Goal: Obtain resource: Download file/media

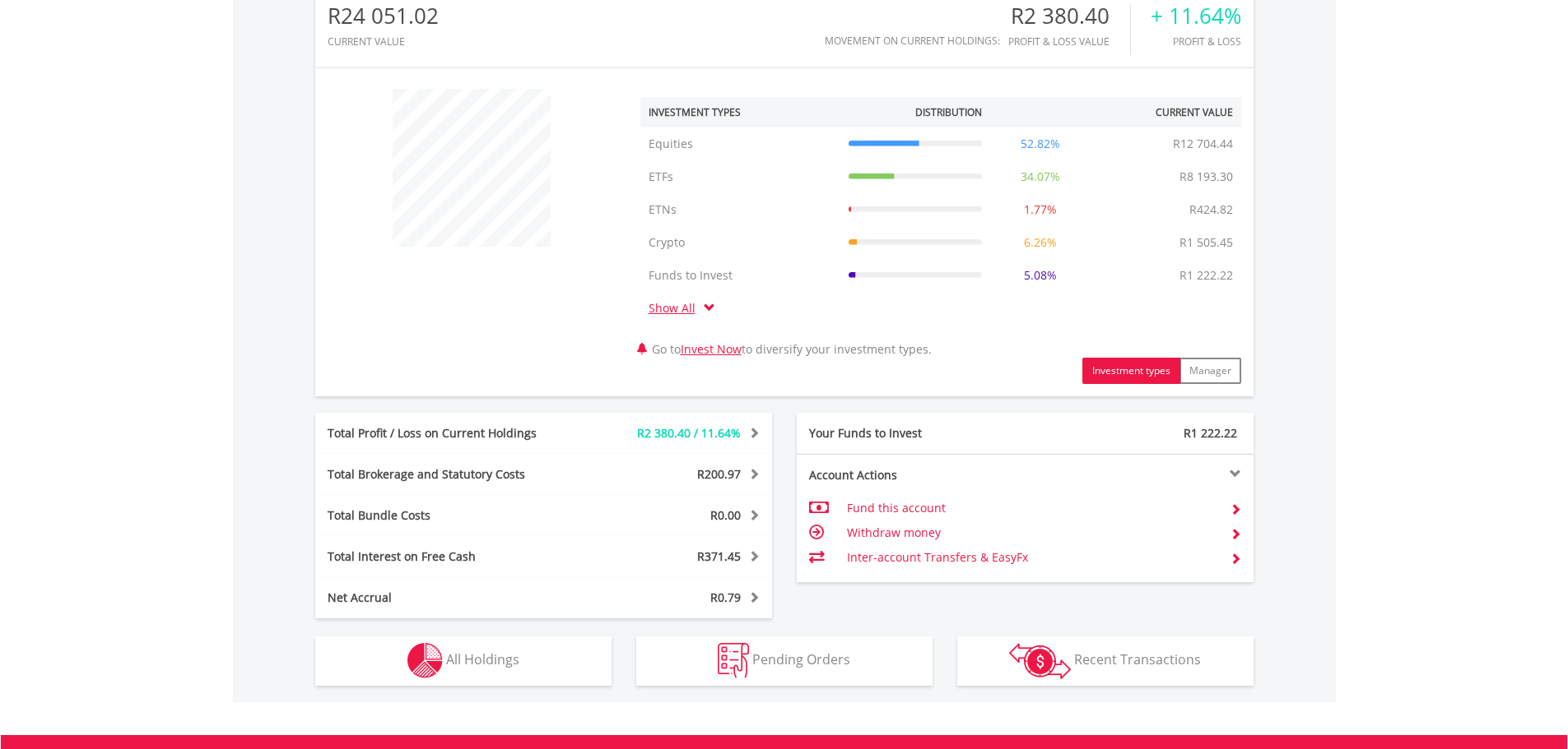
scroll to position [445, 0]
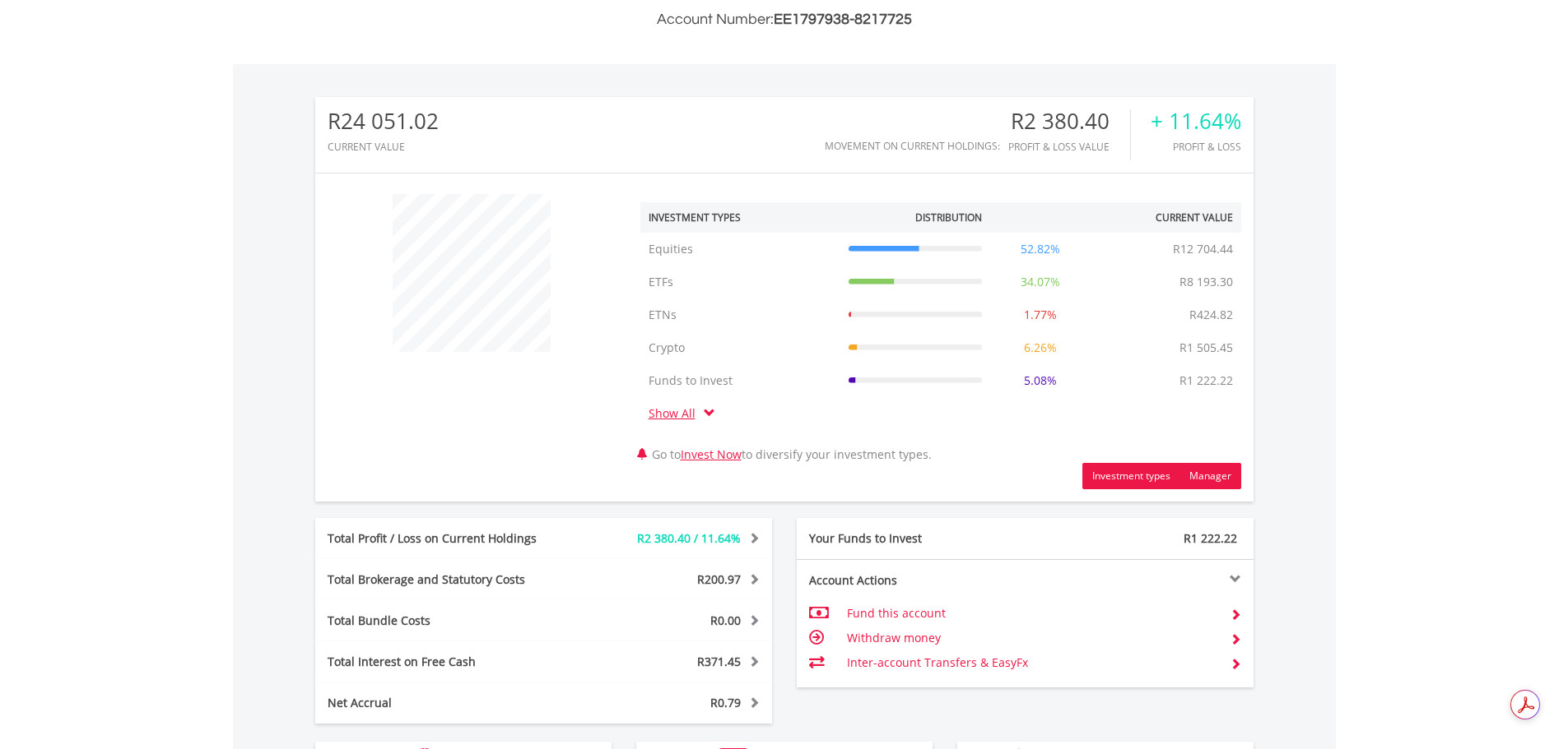
click at [1214, 474] on button "Manager" at bounding box center [1210, 475] width 62 height 26
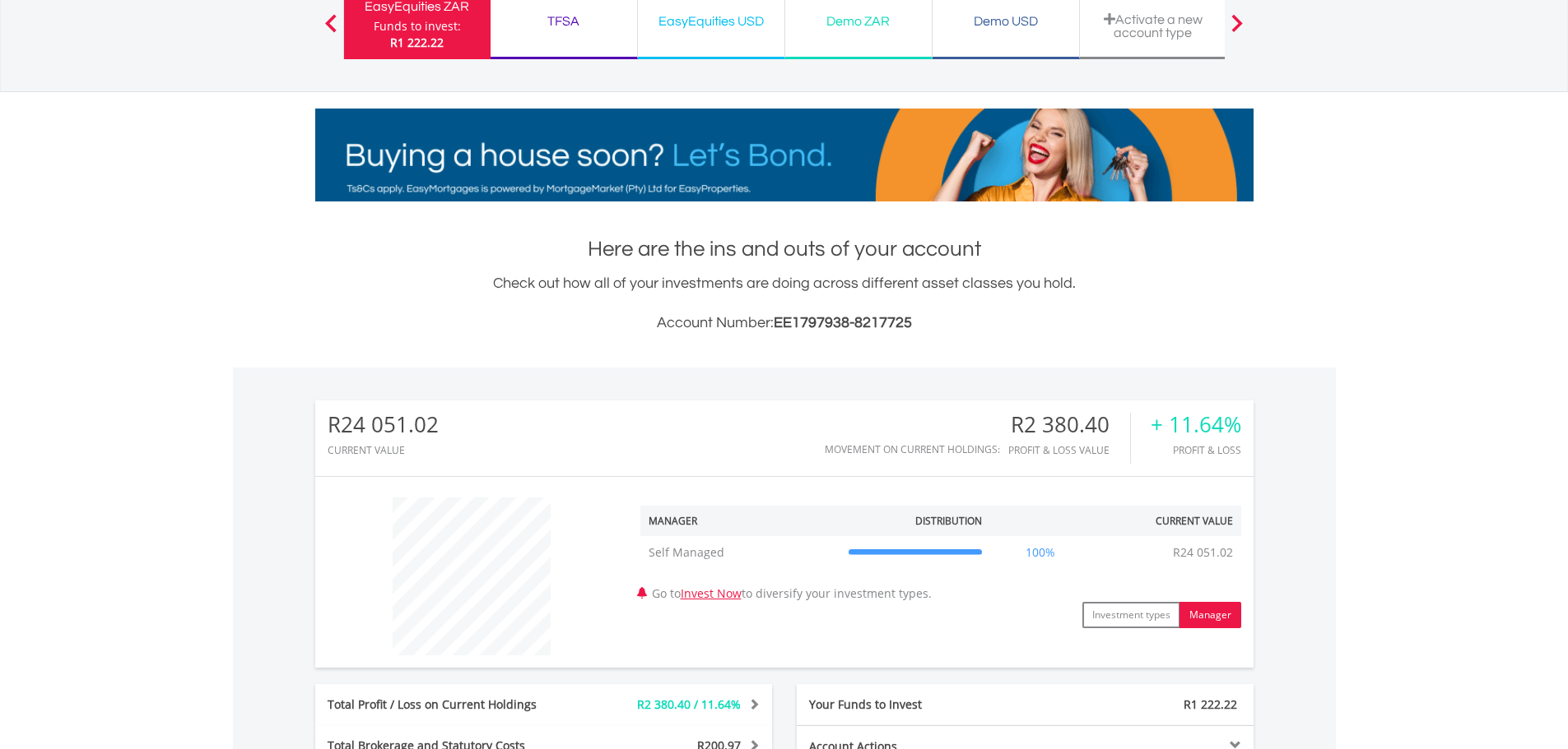
scroll to position [34, 0]
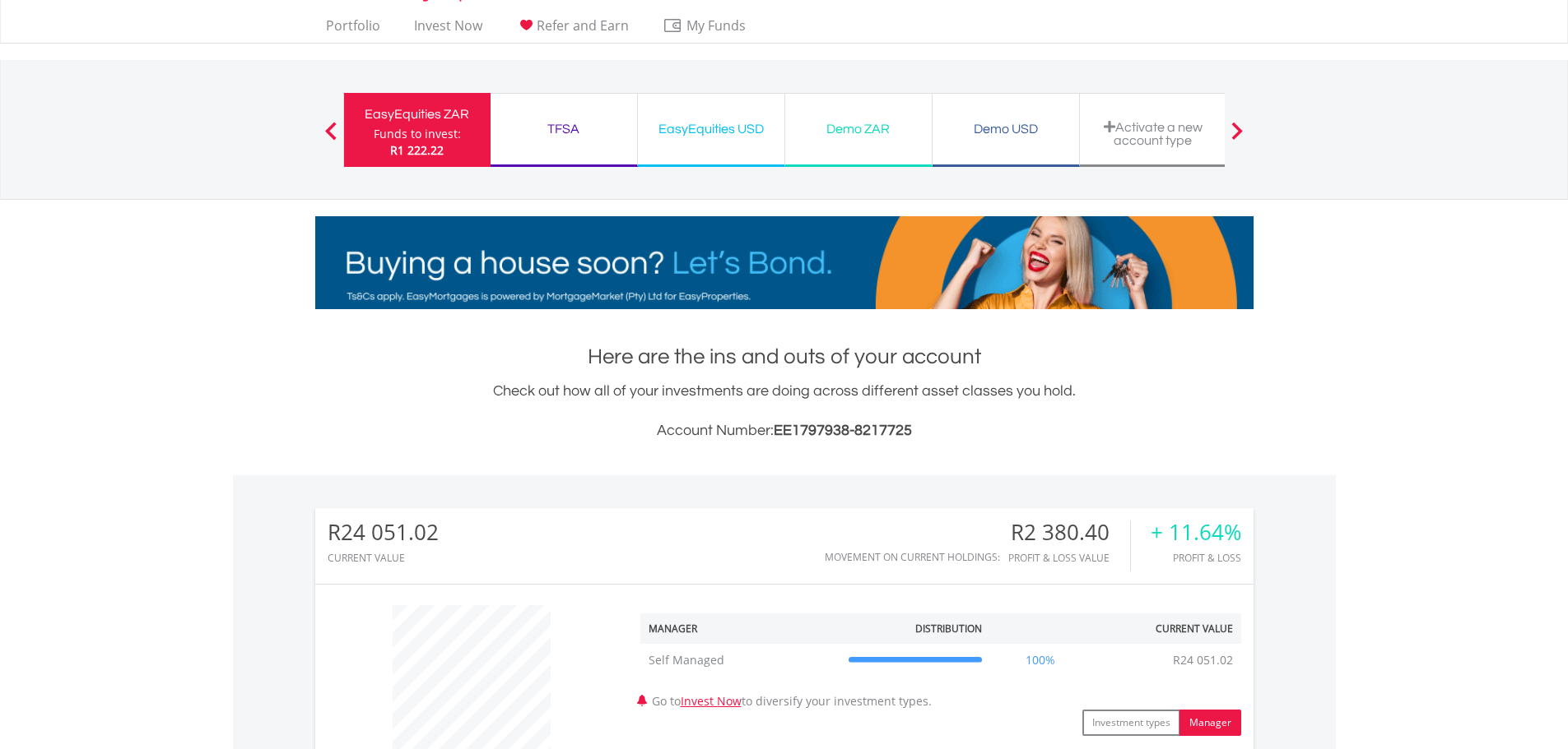
click at [1239, 130] on span at bounding box center [1237, 130] width 12 height 18
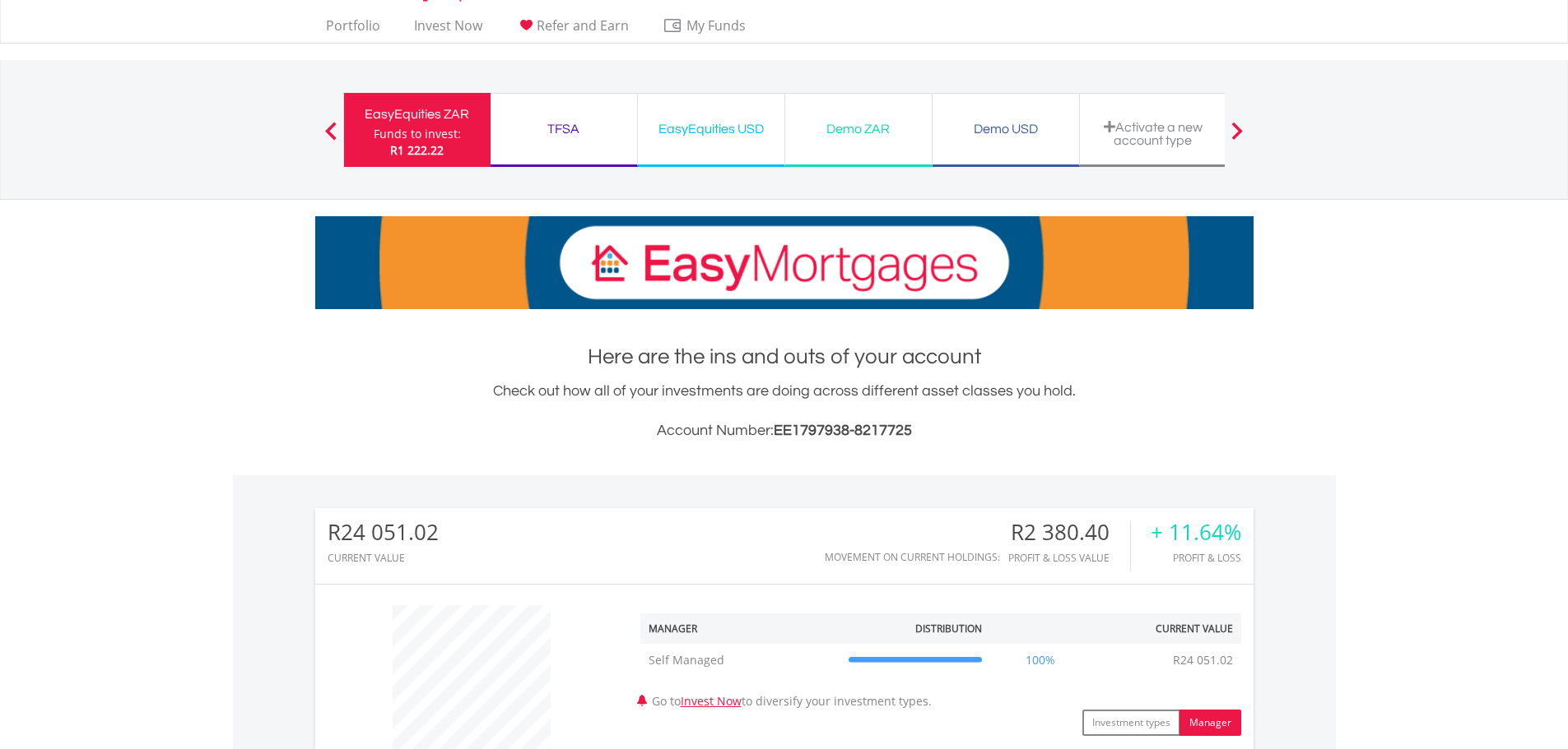
click at [1238, 133] on span at bounding box center [1237, 130] width 12 height 18
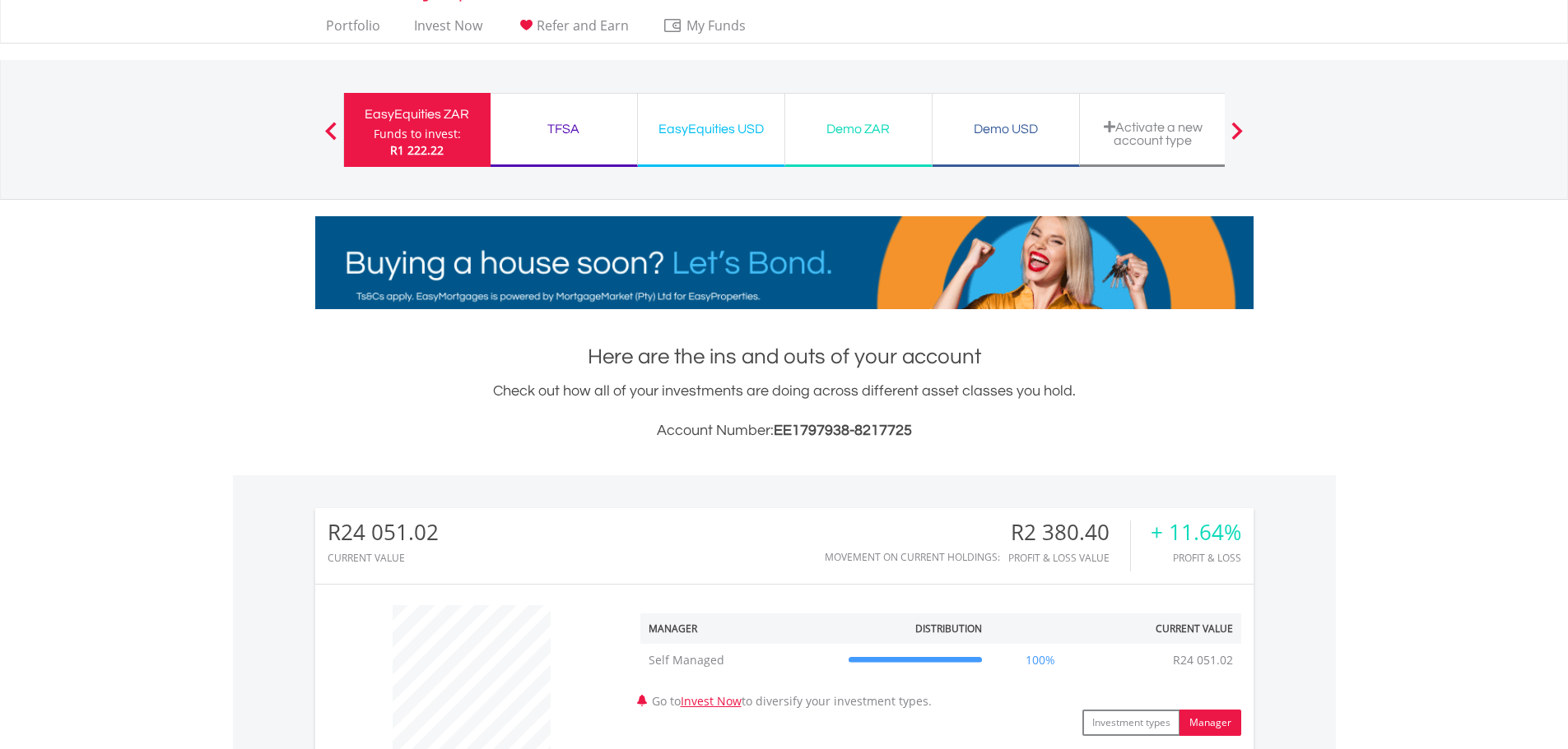
click at [1238, 133] on span at bounding box center [1237, 130] width 12 height 18
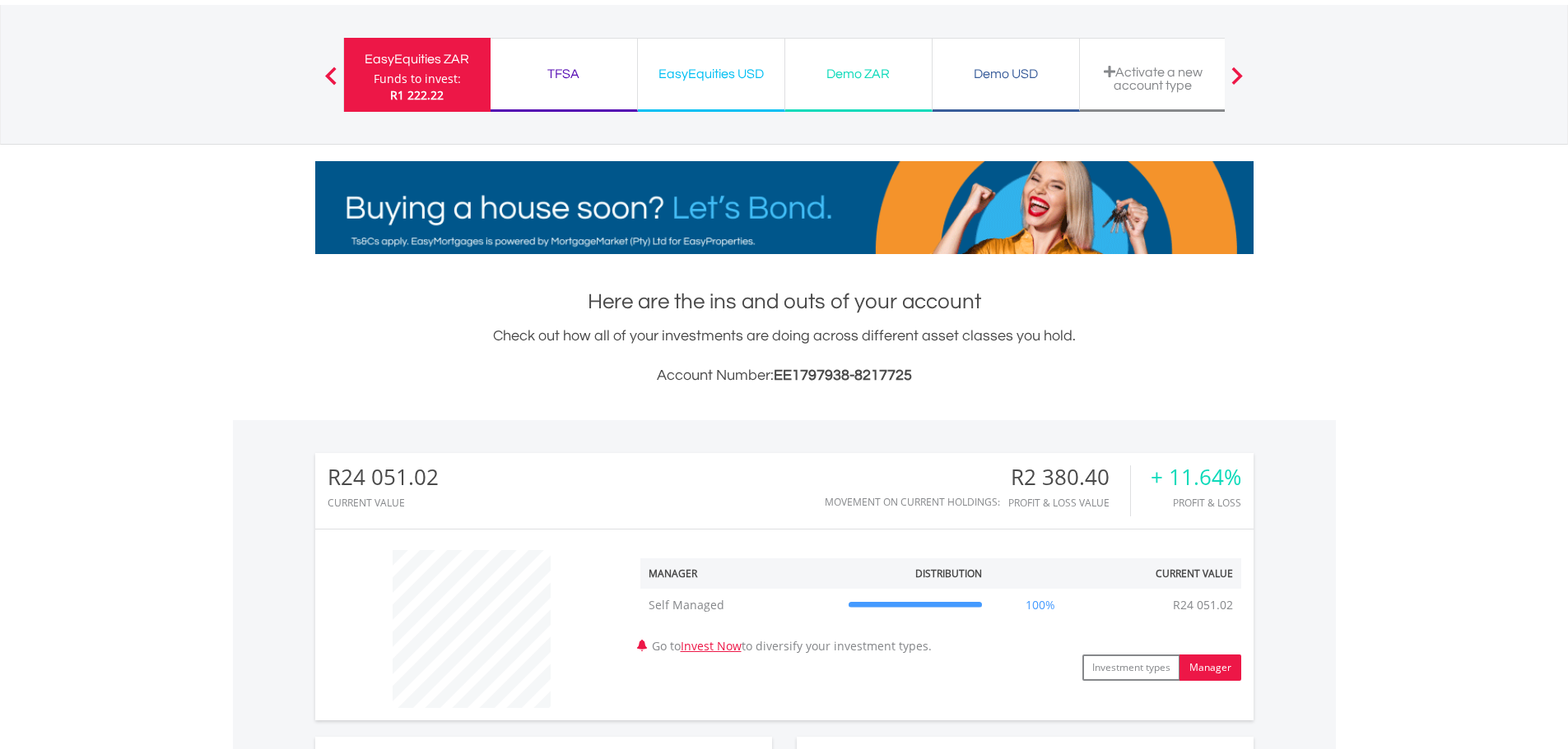
scroll to position [60, 0]
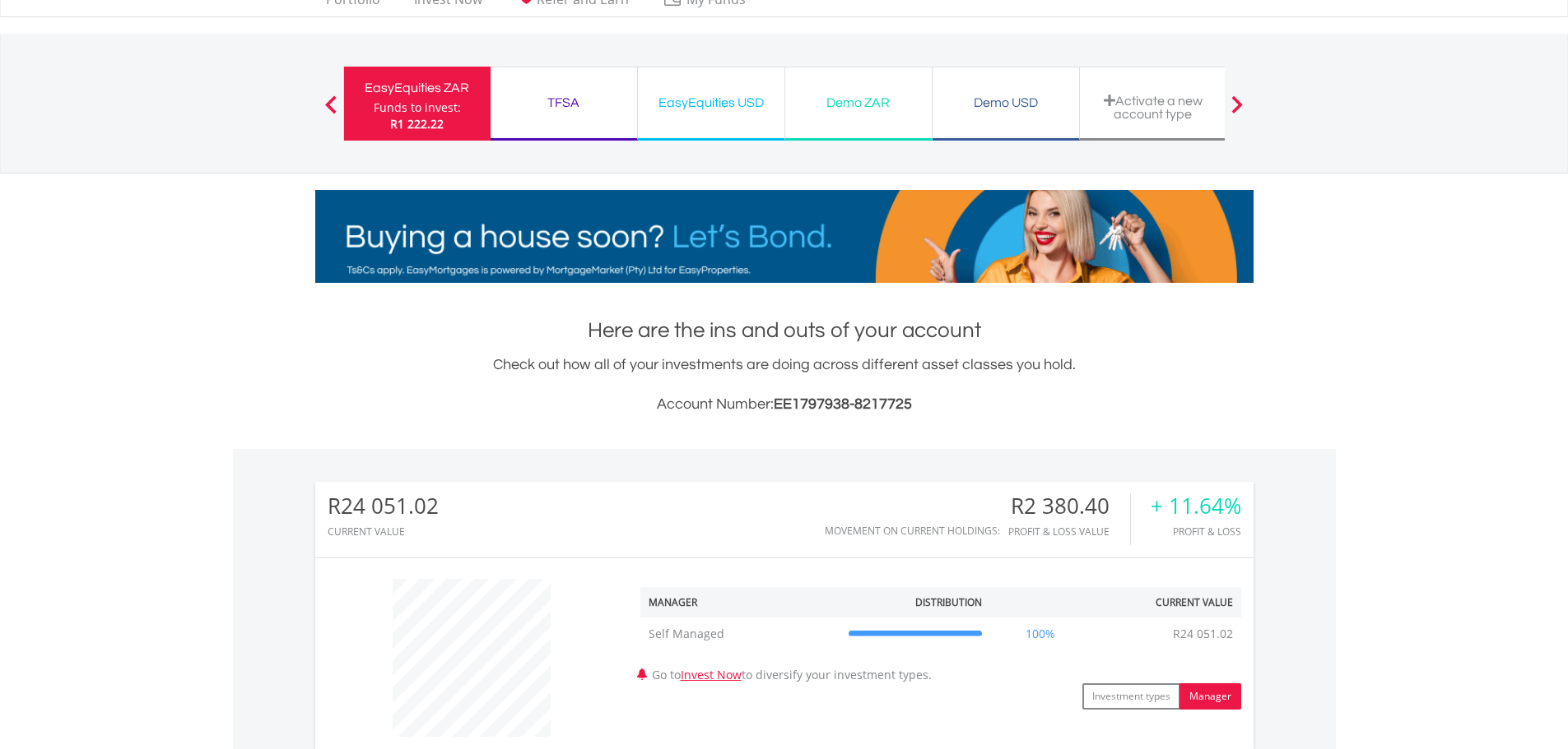
click at [329, 93] on div "EasyEquities ZAR Funds to invest: R1 222.22 TFSA Funds to invest: R1 222.22 Eas…" at bounding box center [784, 103] width 962 height 139
click at [429, 96] on div "EasyEquities ZAR" at bounding box center [417, 88] width 126 height 23
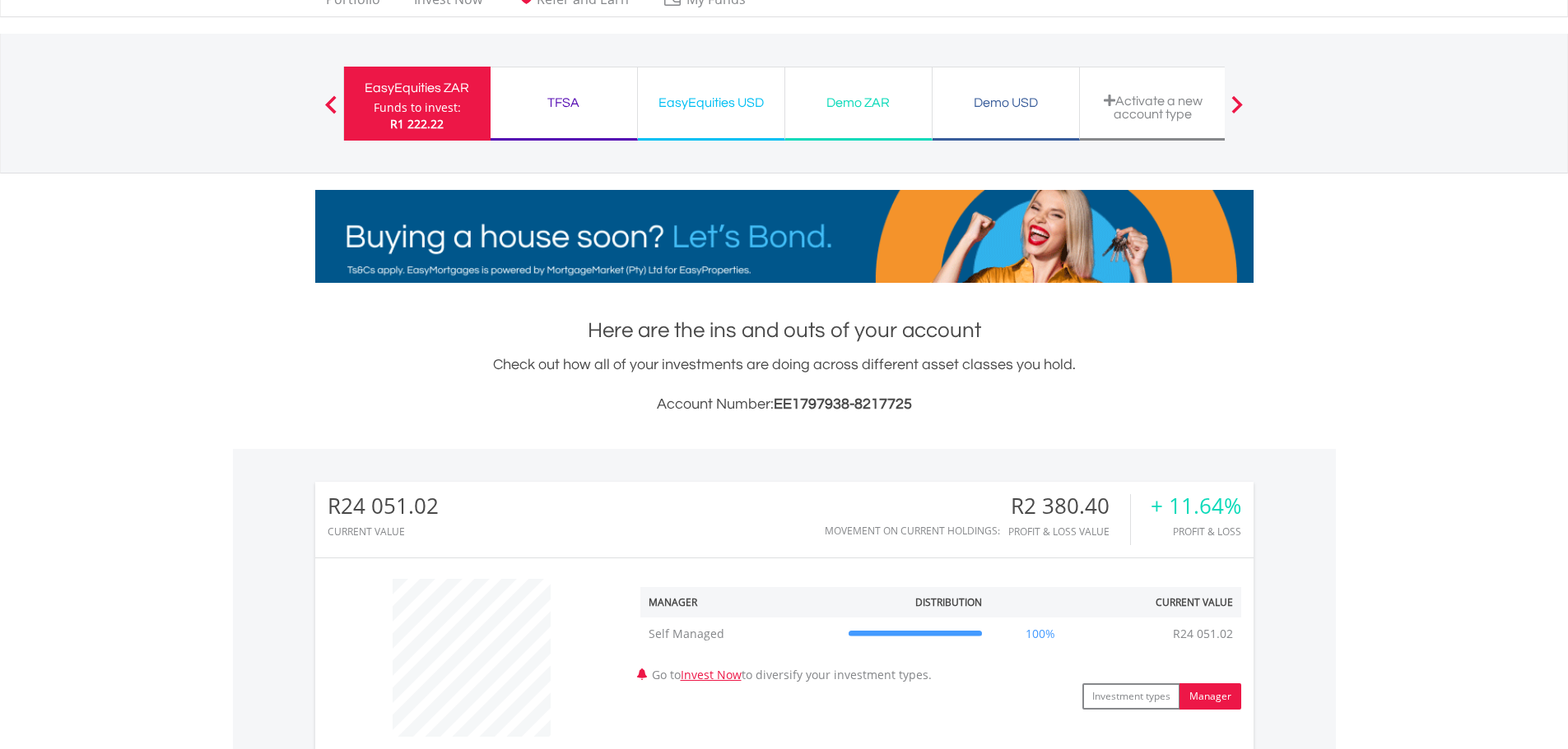
scroll to position [0, 0]
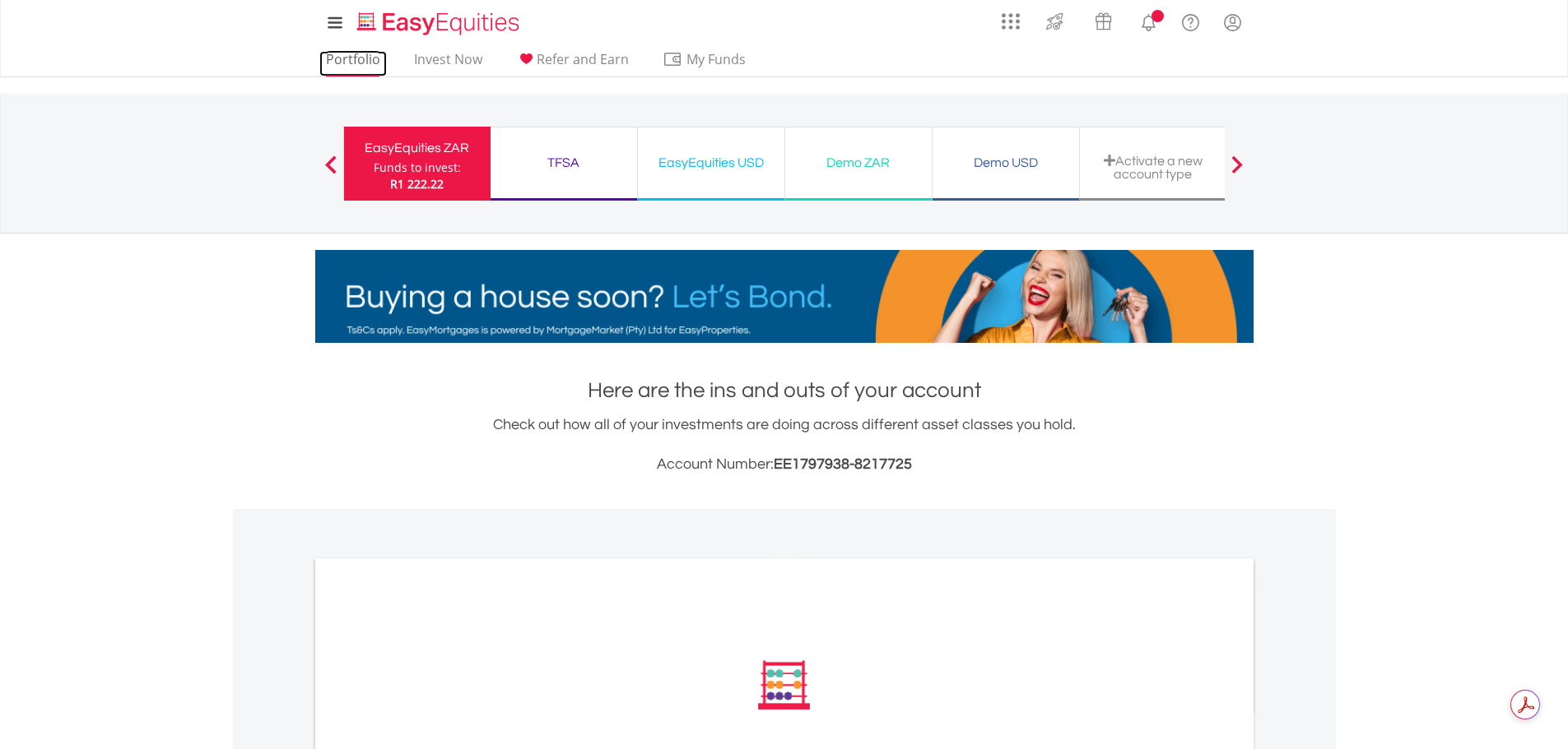
click at [342, 65] on link "Portfolio" at bounding box center [353, 64] width 68 height 25
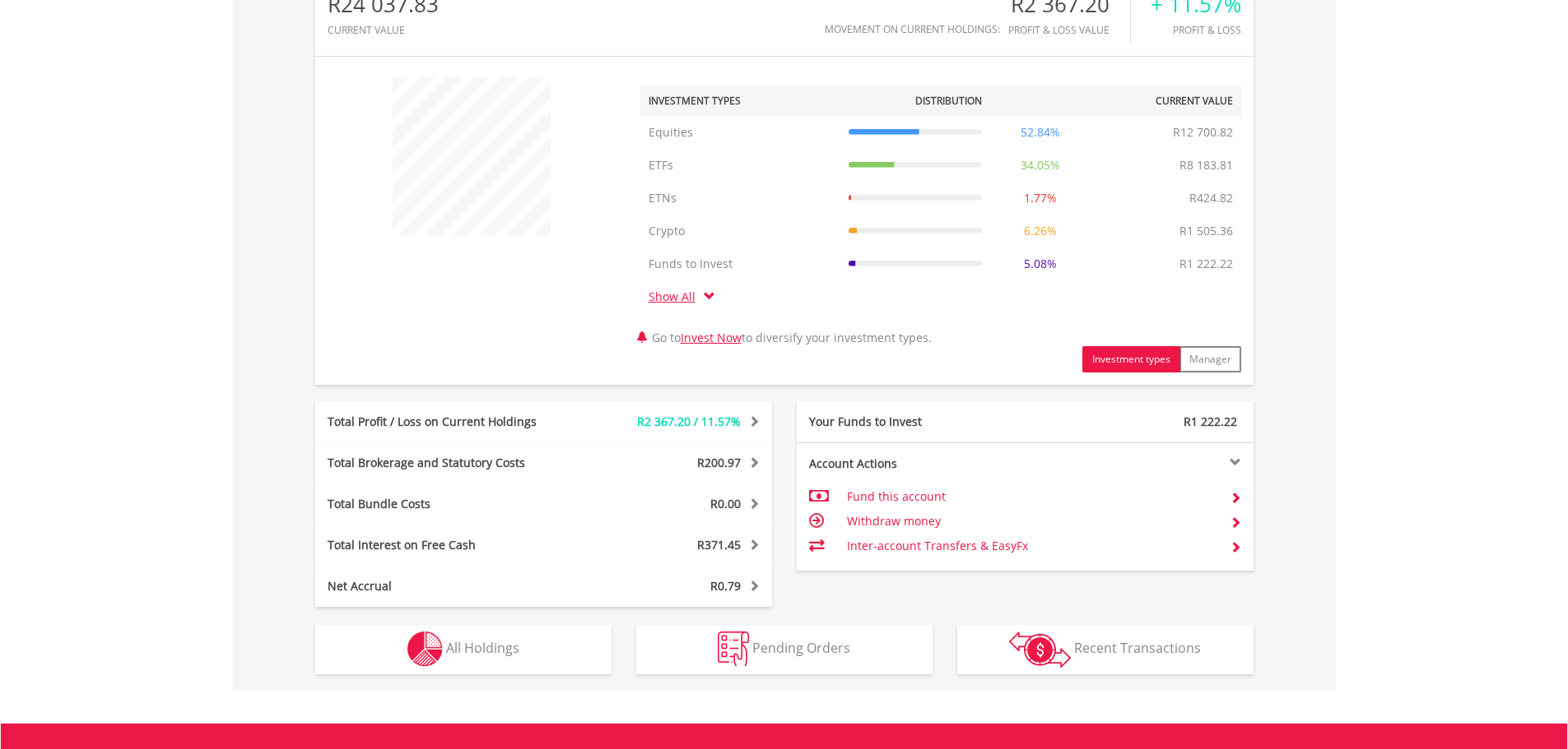
scroll to position [575, 0]
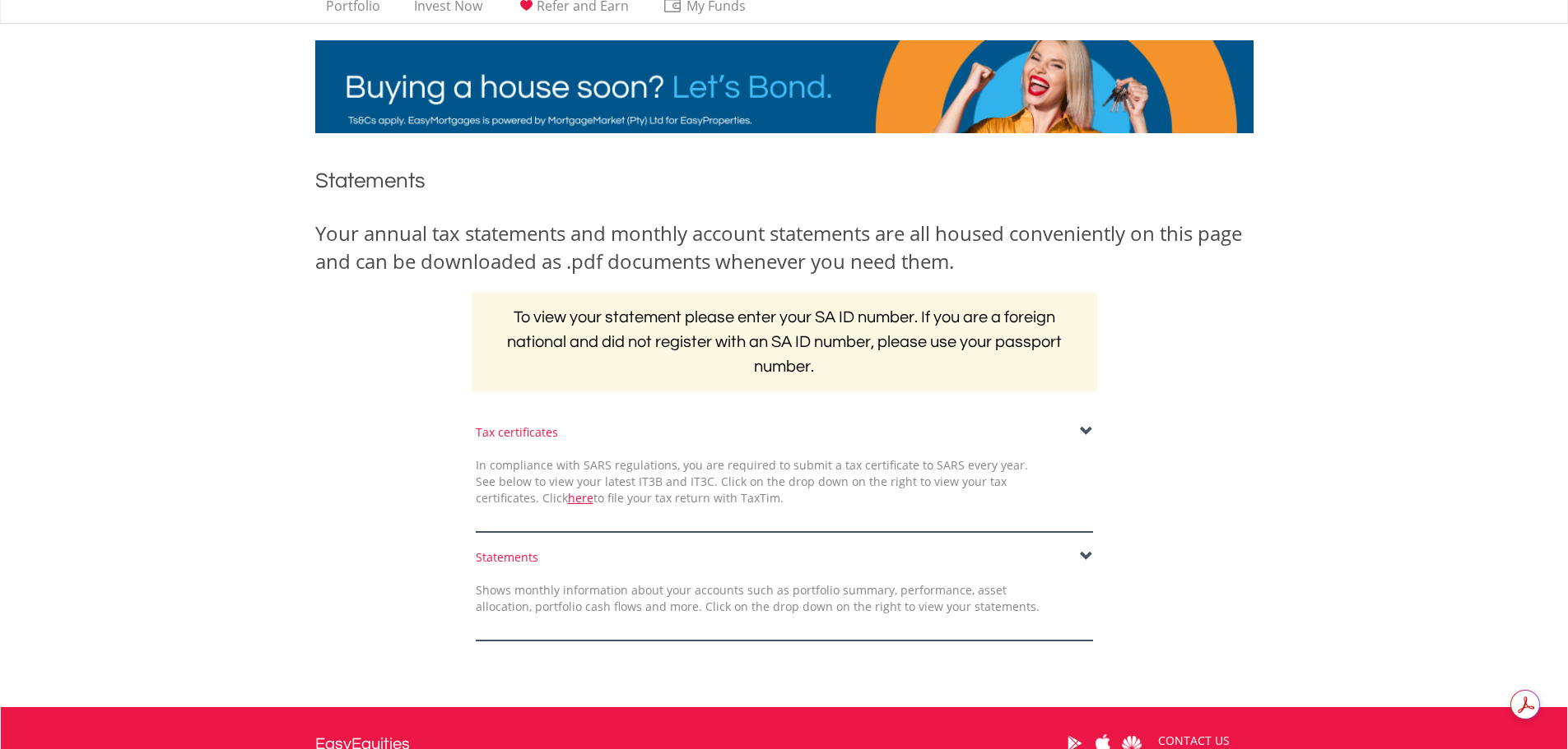
scroll to position [82, 0]
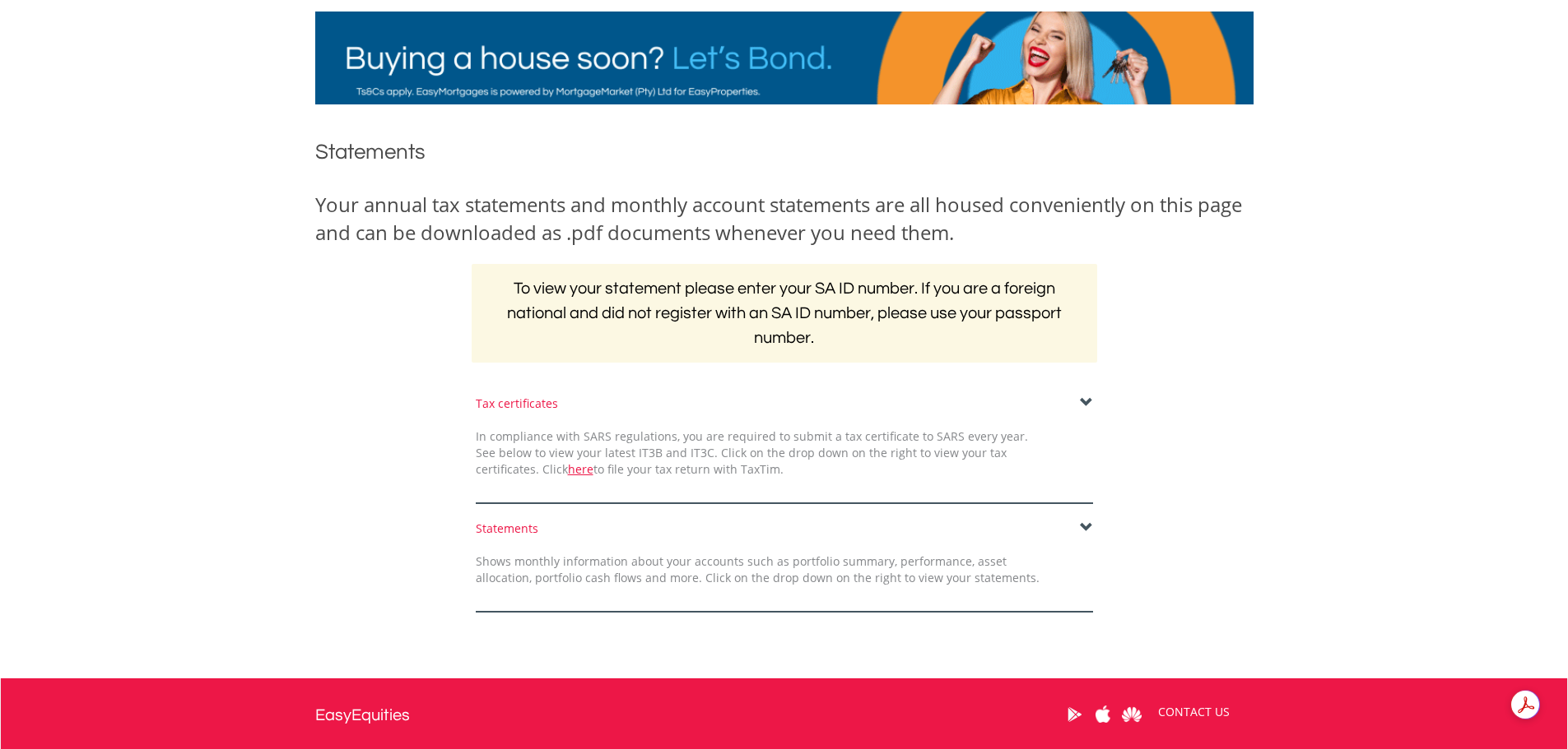
click at [1085, 401] on span at bounding box center [1087, 403] width 14 height 13
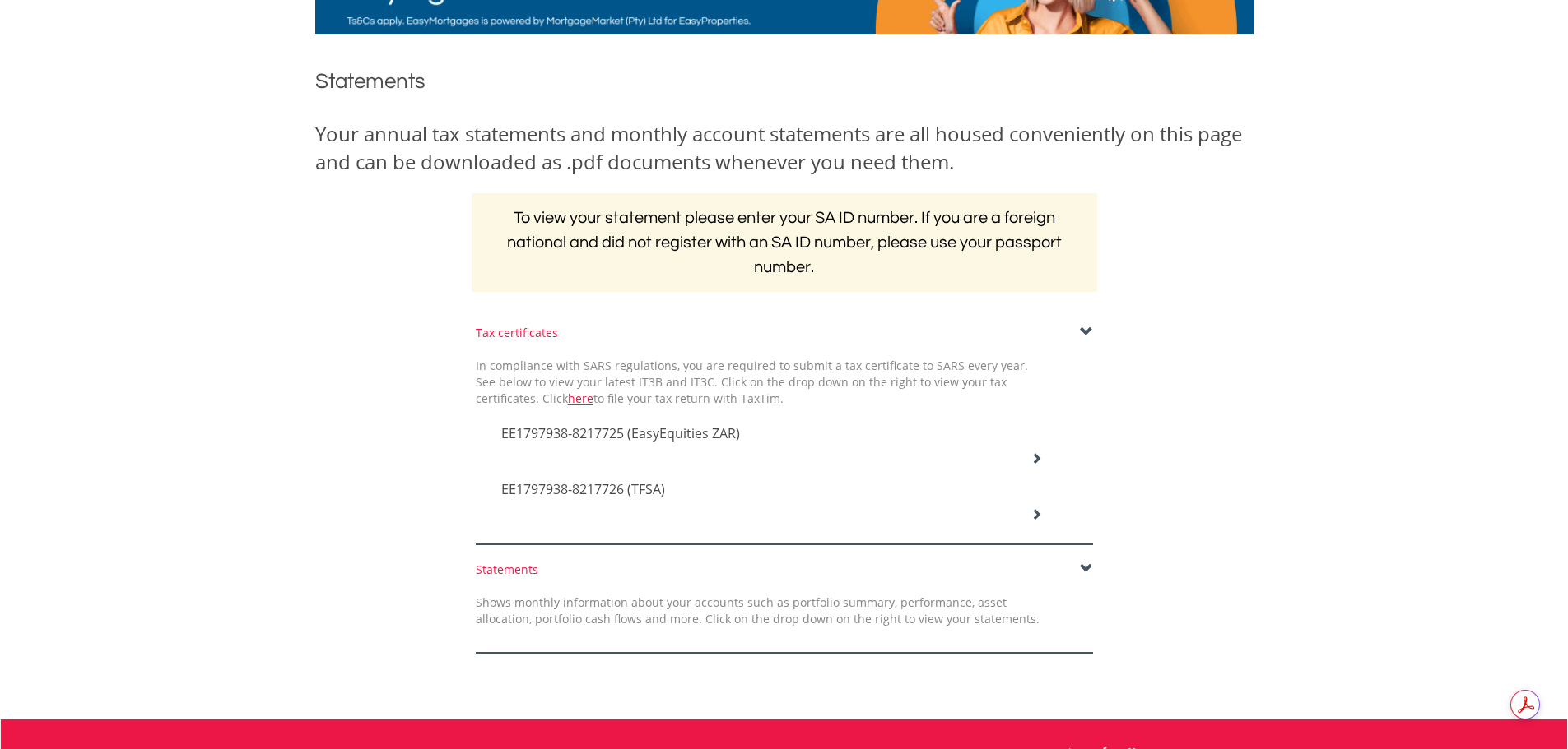
scroll to position [165, 0]
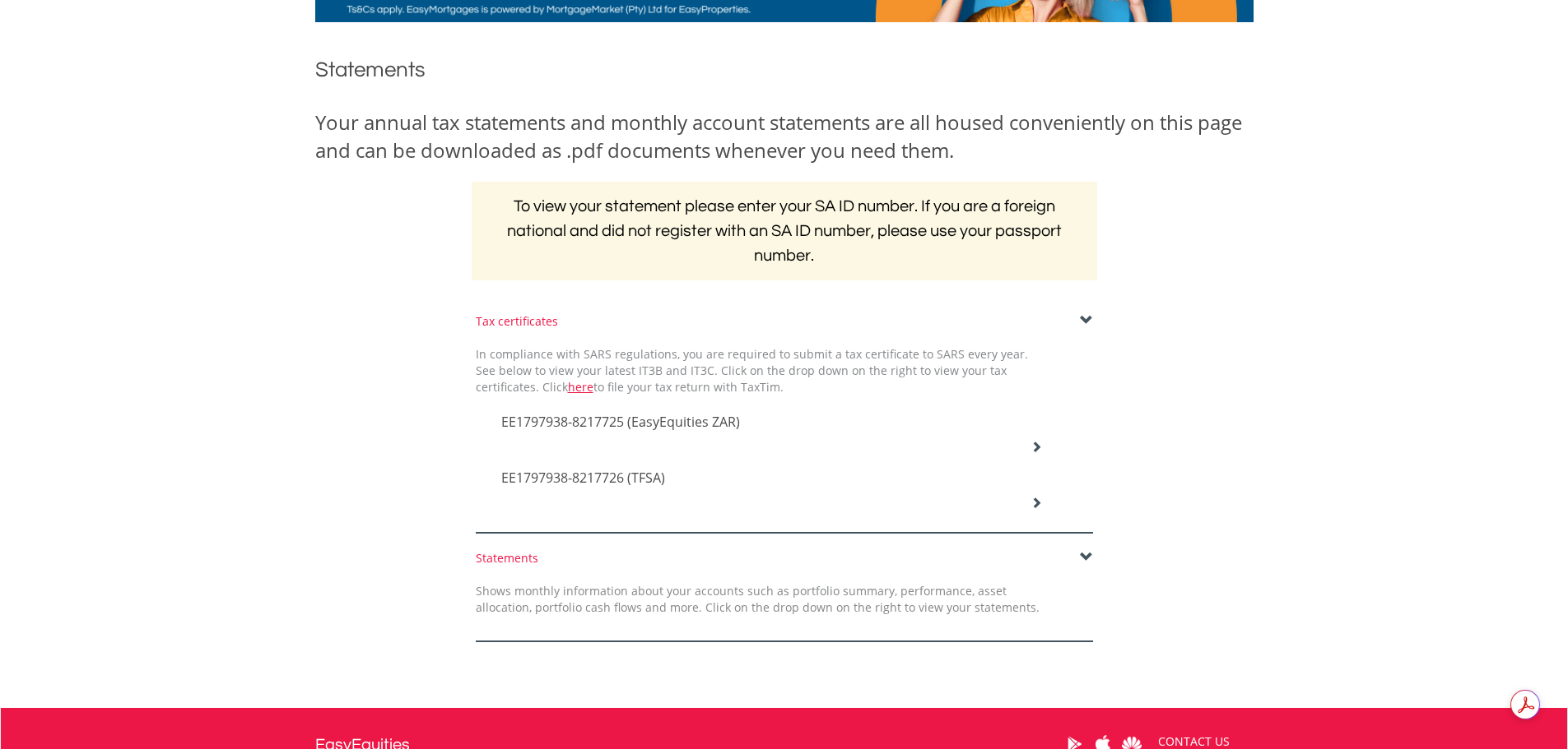
click at [669, 417] on span "EE1797938-8217725 (EasyEquities ZAR)" at bounding box center [620, 421] width 238 height 18
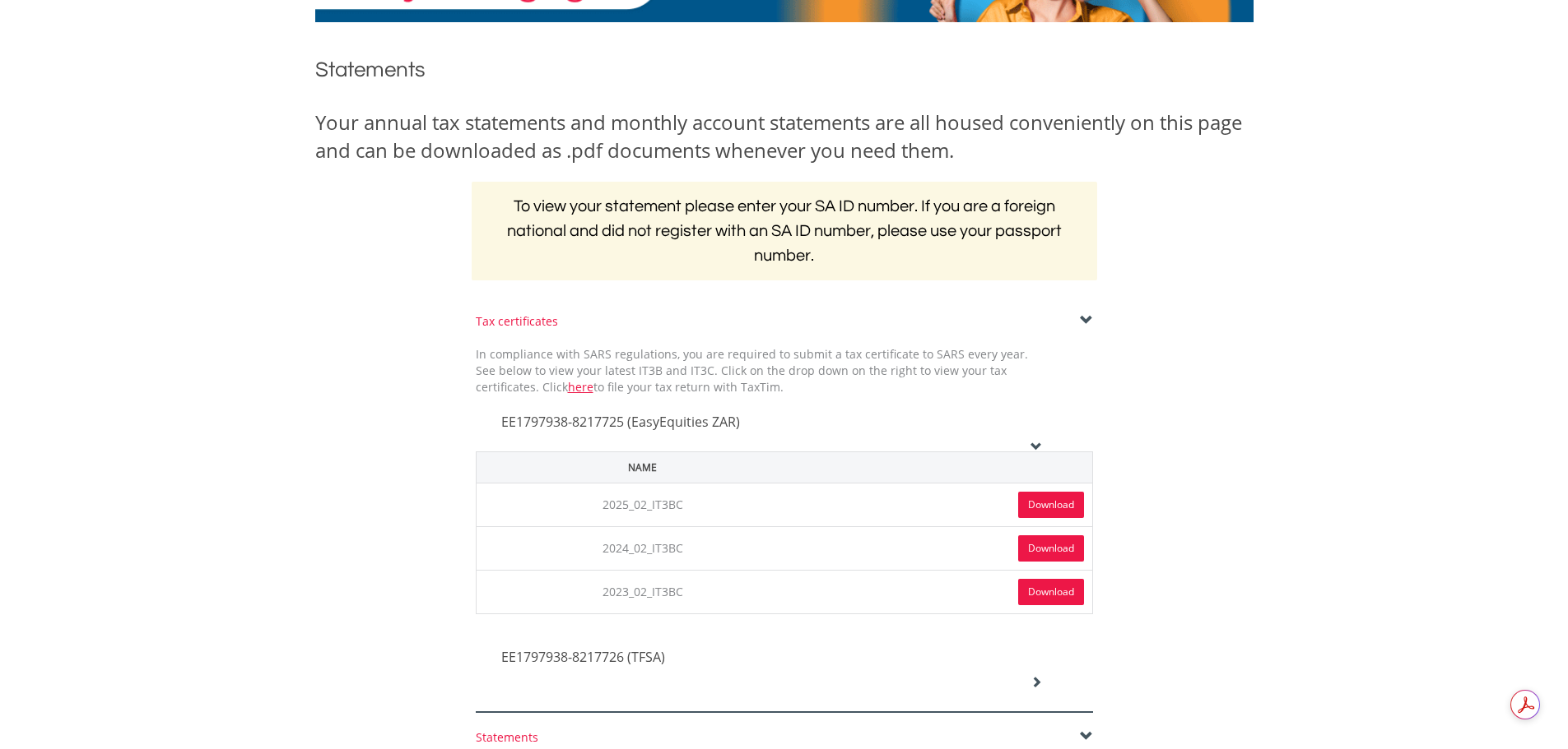
click at [1060, 503] on link "Download" at bounding box center [1051, 504] width 66 height 26
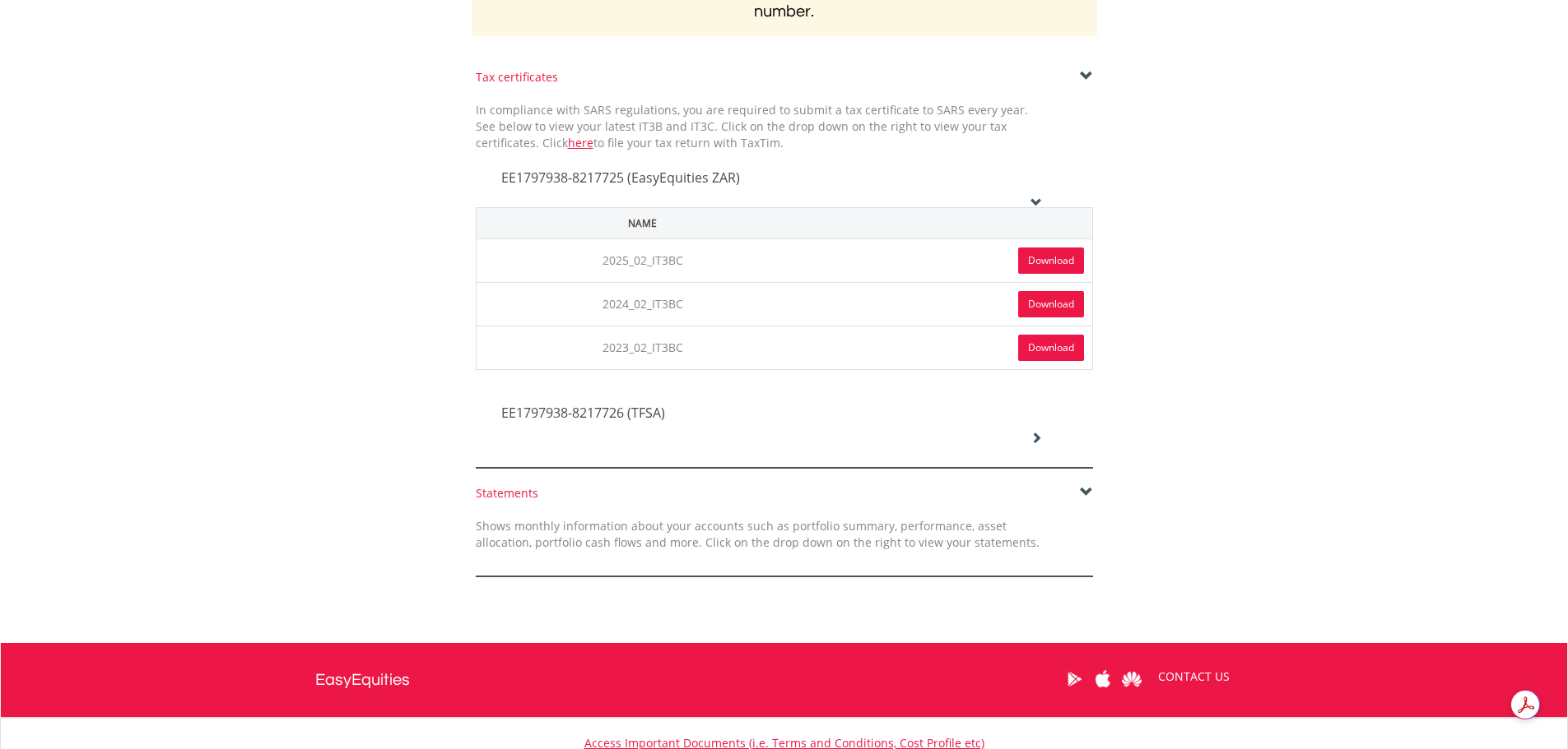
scroll to position [412, 0]
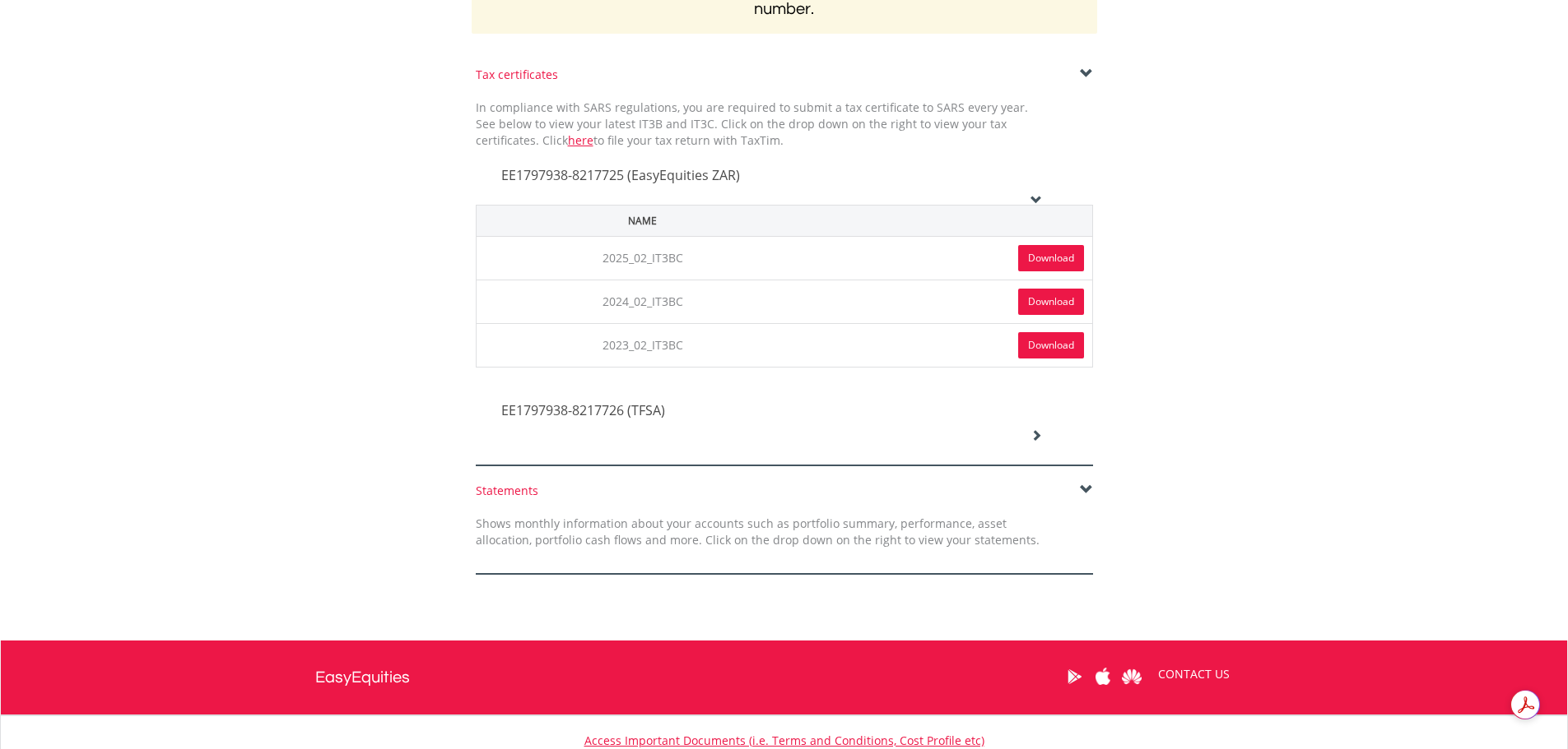
click at [1039, 439] on icon at bounding box center [1036, 435] width 12 height 12
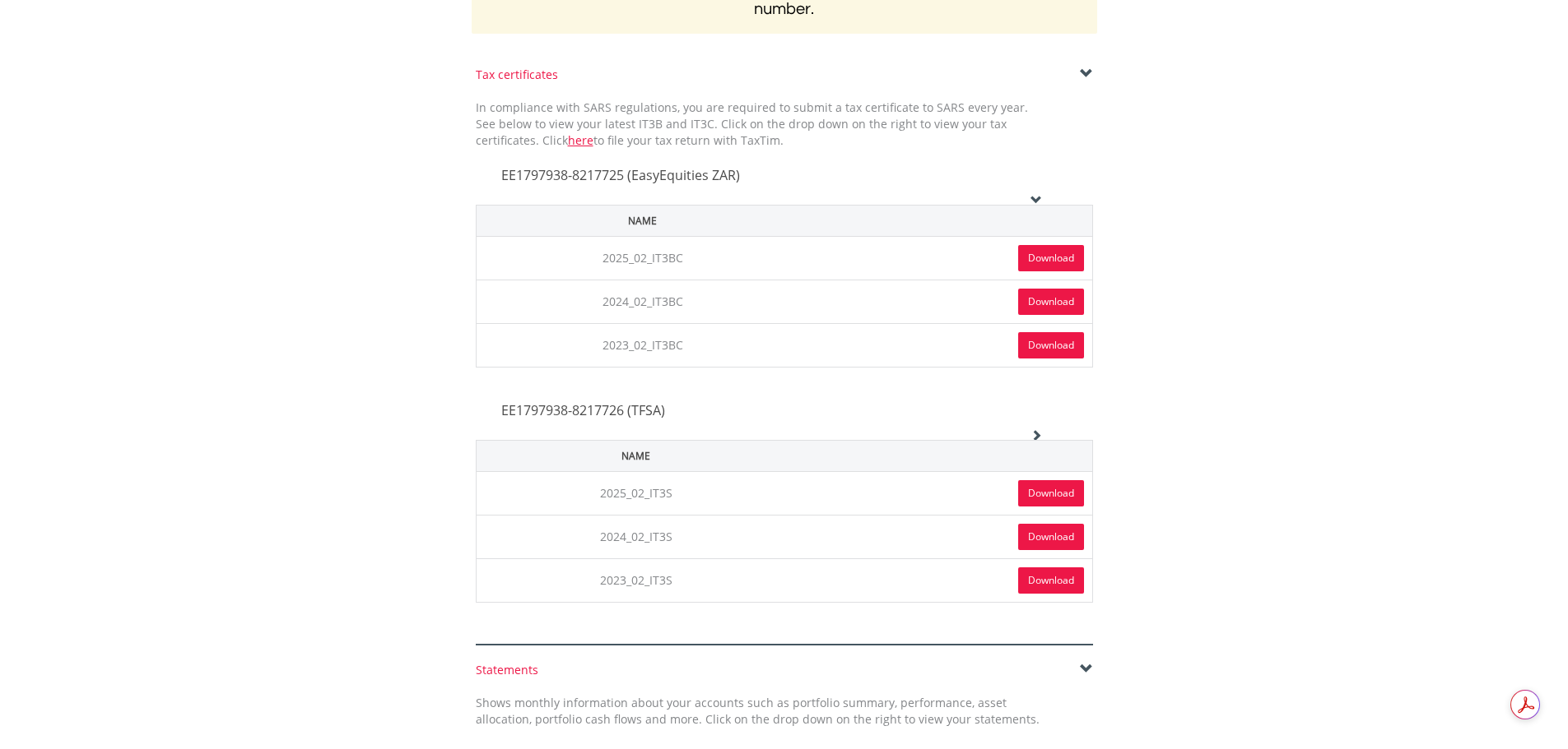
click at [1041, 499] on link "Download" at bounding box center [1051, 493] width 66 height 26
